Goal: Information Seeking & Learning: Learn about a topic

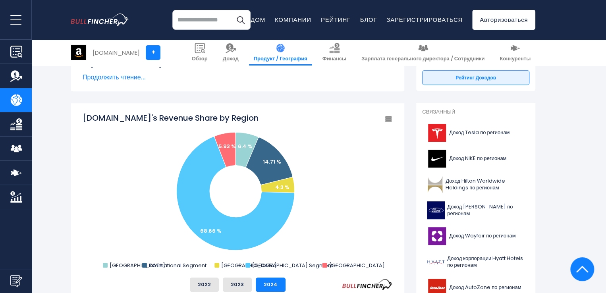
scroll to position [159, 0]
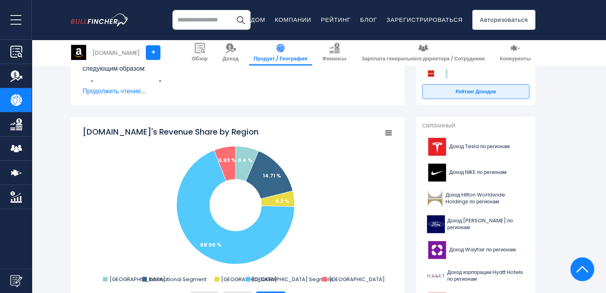
click at [127, 96] on font "Продолжить чтение..." at bounding box center [114, 91] width 63 height 9
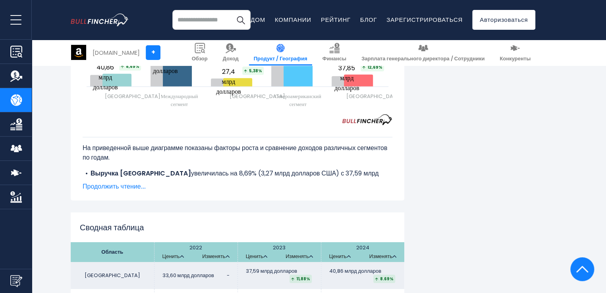
scroll to position [1230, 0]
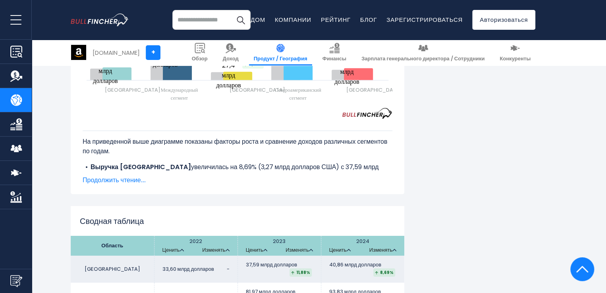
click at [117, 185] on font "Продолжить чтение..." at bounding box center [114, 179] width 63 height 9
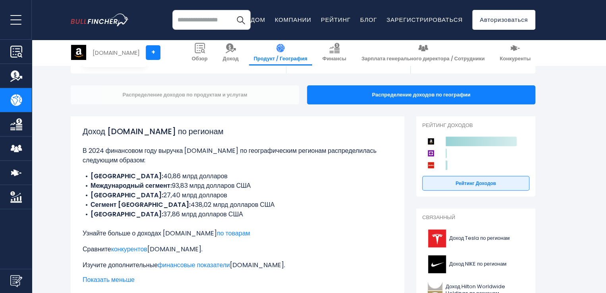
scroll to position [79, 0]
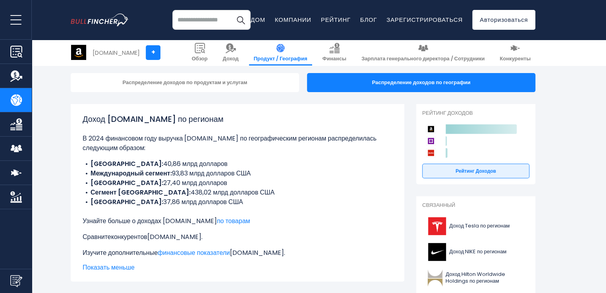
click at [121, 241] on font "конкурентов" at bounding box center [129, 236] width 36 height 9
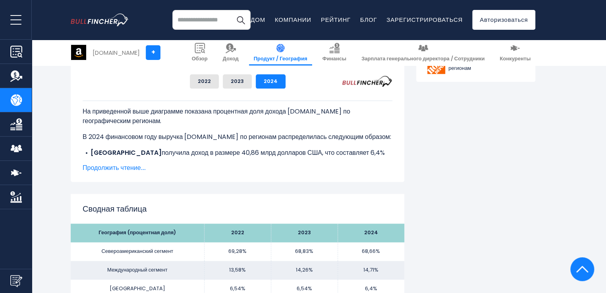
scroll to position [476, 0]
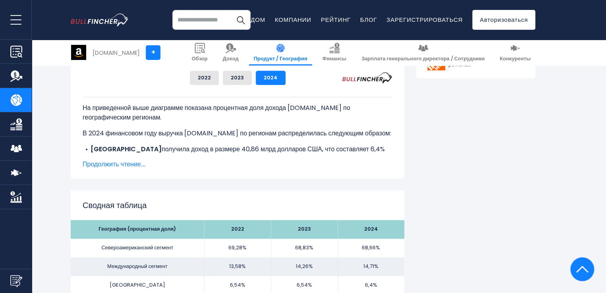
click at [133, 167] on font "Продолжить чтение..." at bounding box center [114, 164] width 63 height 9
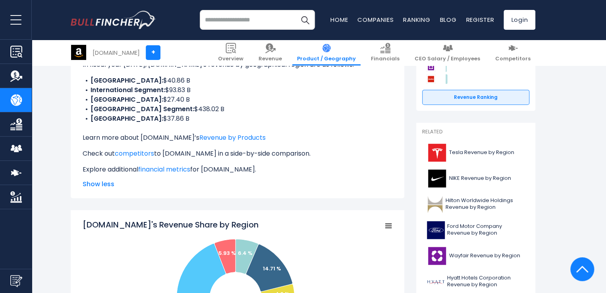
scroll to position [153, 0]
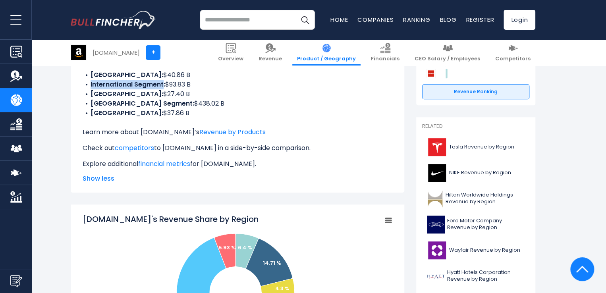
drag, startPoint x: 90, startPoint y: 85, endPoint x: 162, endPoint y: 89, distance: 72.7
click at [162, 89] on li "International Segment: $93.83 B" at bounding box center [238, 85] width 310 height 10
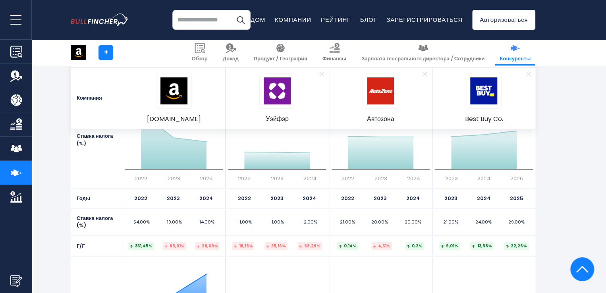
scroll to position [1508, 0]
